Goal: Use online tool/utility: Use online tool/utility

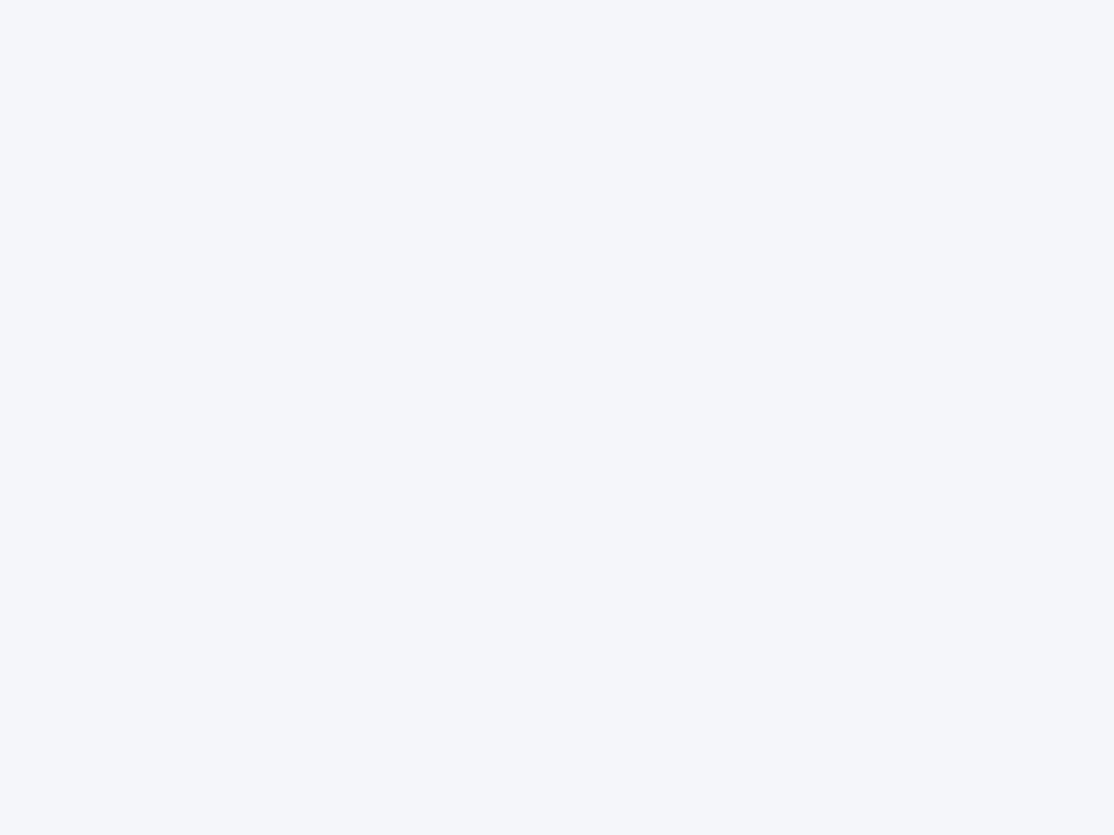
click at [557, 418] on div at bounding box center [557, 417] width 1114 height 835
